Goal: Check status

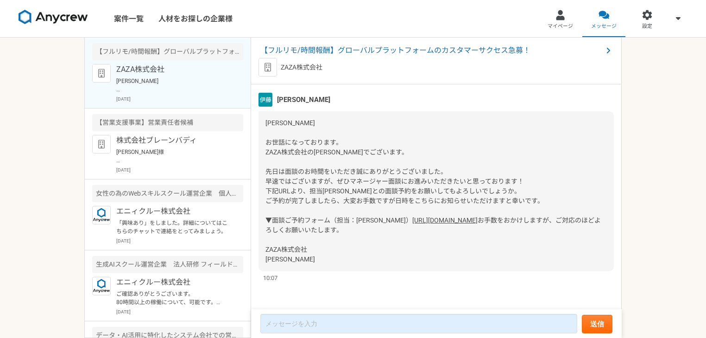
scroll to position [1712, 0]
click at [413, 216] on link "[URL][DOMAIN_NAME]" at bounding box center [445, 219] width 65 height 7
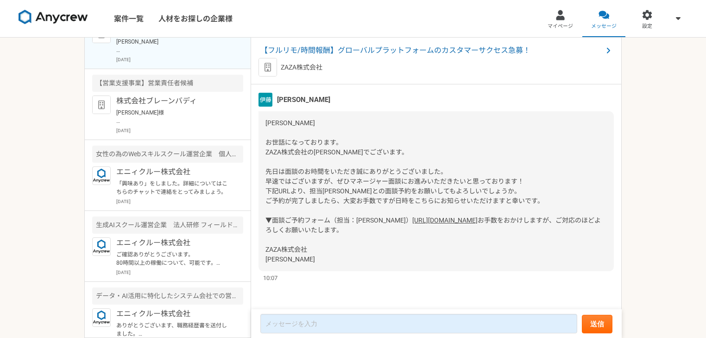
scroll to position [54, 0]
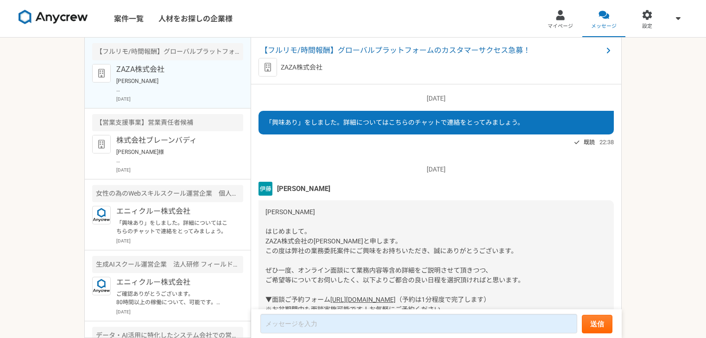
scroll to position [1938, 0]
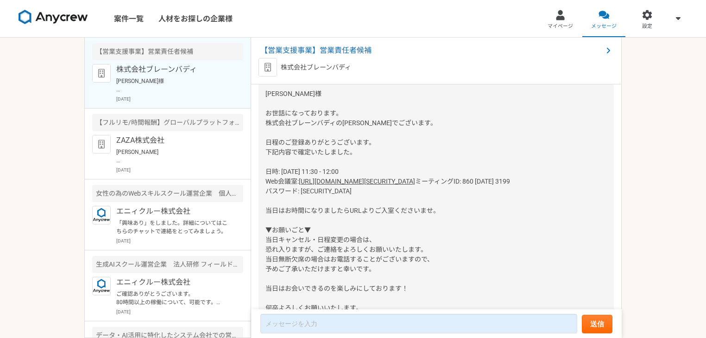
scroll to position [308, 0]
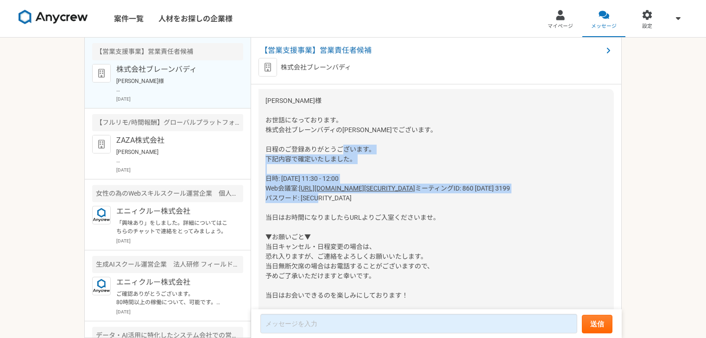
drag, startPoint x: 330, startPoint y: 236, endPoint x: 266, endPoint y: 206, distance: 70.9
click at [266, 206] on div "[PERSON_NAME]様 お世話になっております。 株式会社ブレーンバディの[PERSON_NAME]でございます。 日程のご登録ありがとうございます。 …" at bounding box center [437, 222] width 356 height 267
